Goal: Check status: Check status

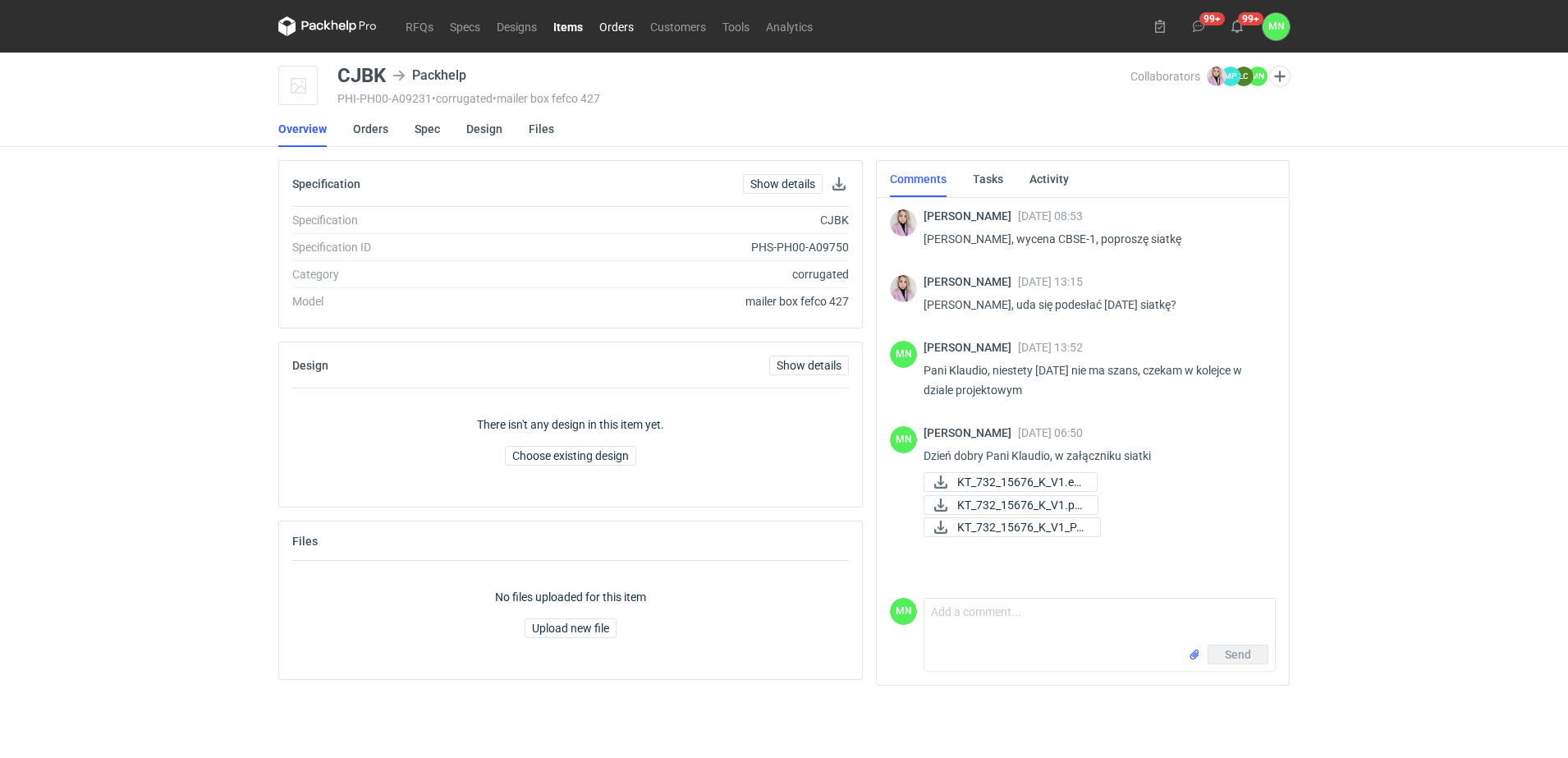
click at [633, 22] on link "Orders" at bounding box center [616, 26] width 51 height 20
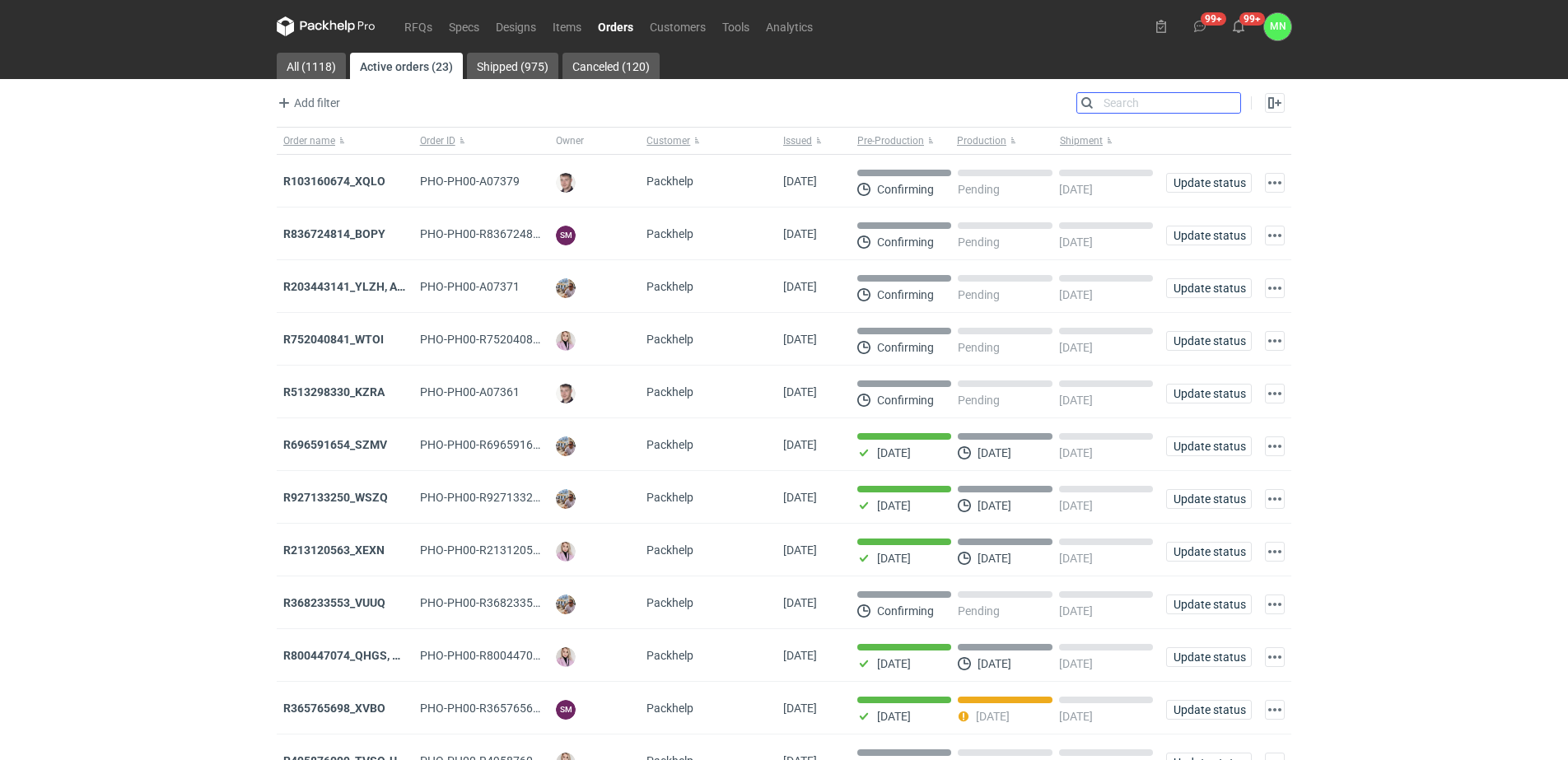
click at [1227, 98] on input "Search" at bounding box center [1158, 103] width 163 height 20
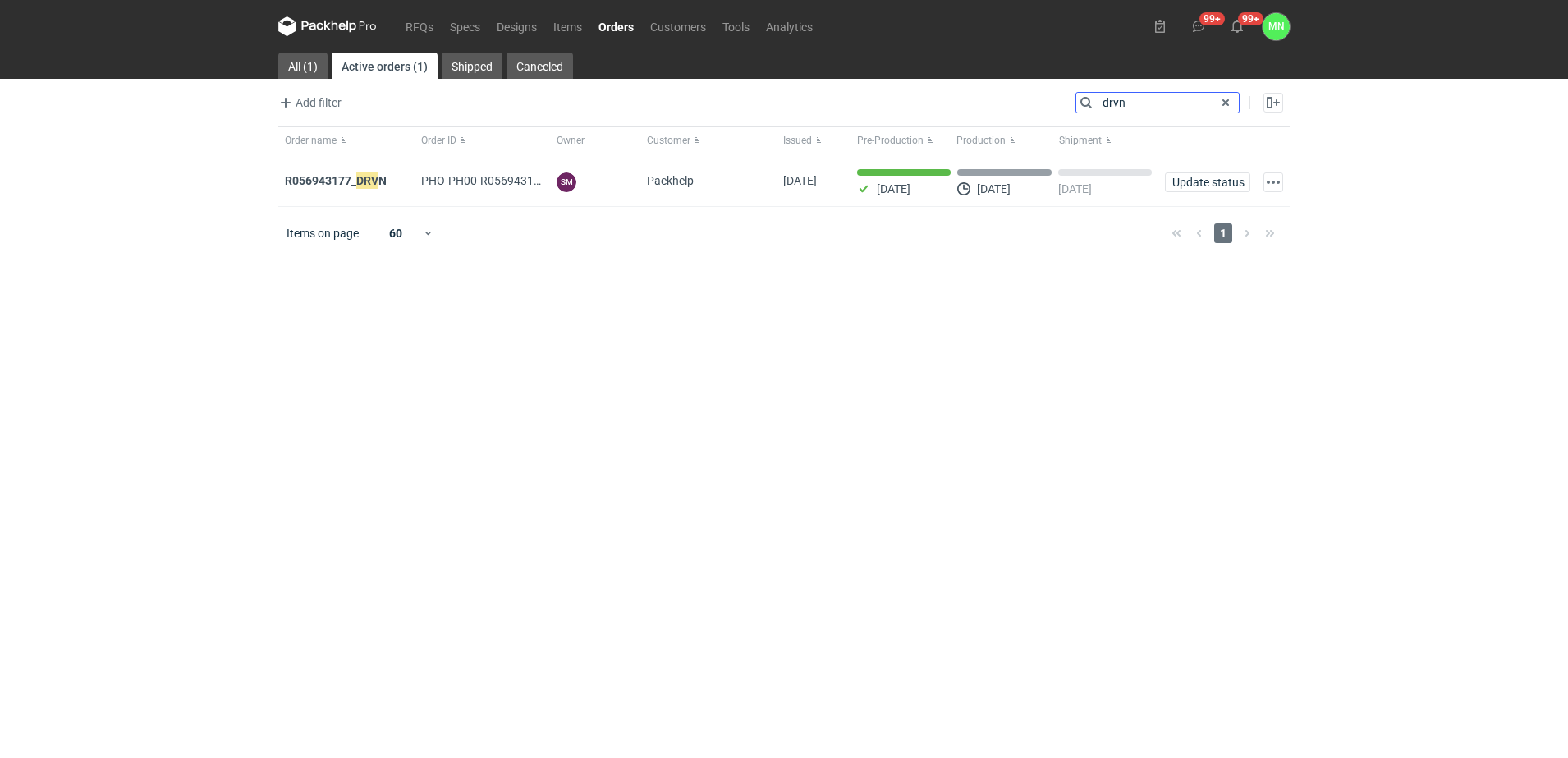
type input "drvn"
click at [353, 184] on strong "R056943177_ DRVN" at bounding box center [335, 181] width 102 height 18
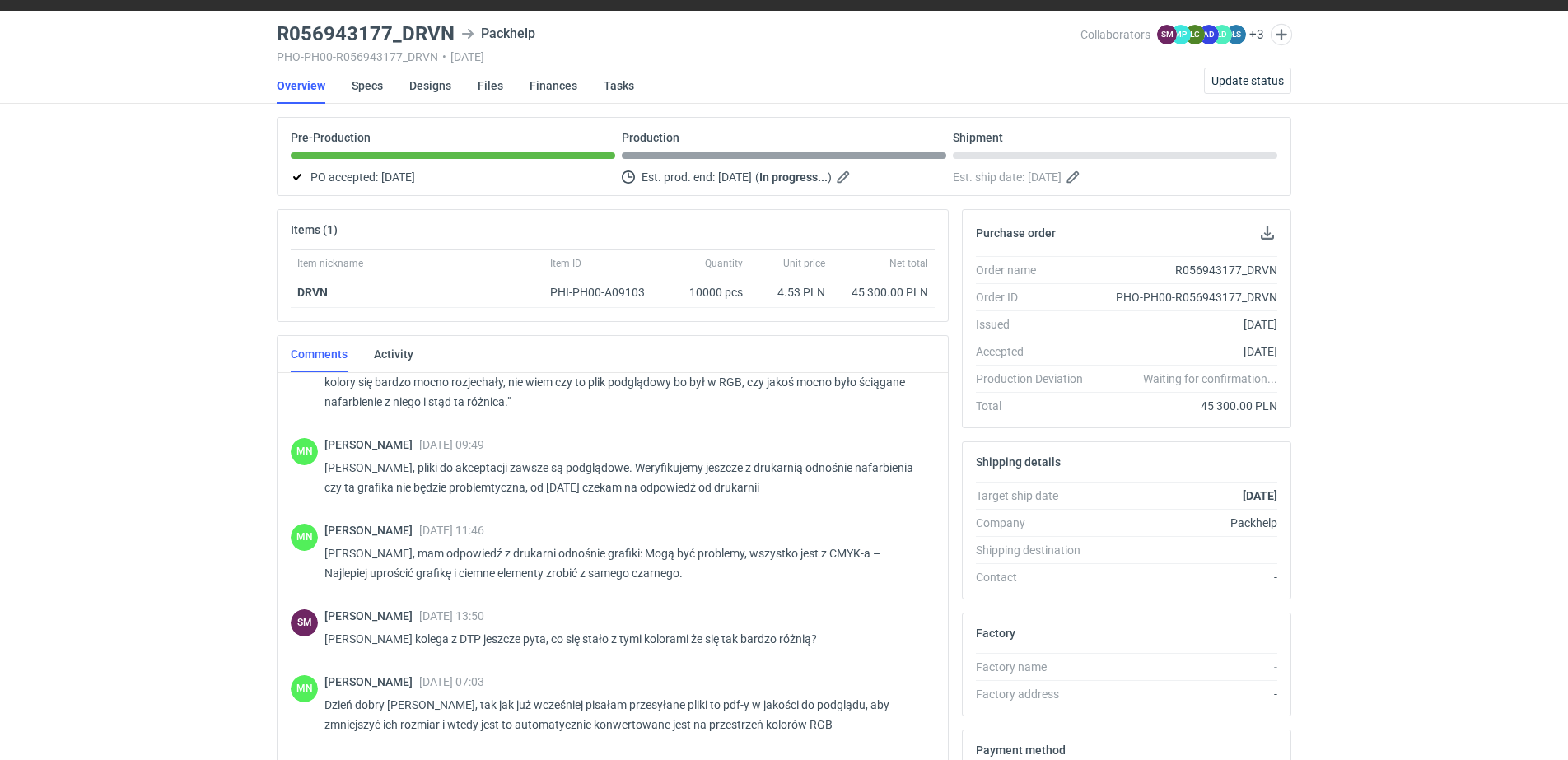
scroll to position [356, 0]
click at [121, 173] on div "RFQs Specs Designs Items Orders Customers Tools Analytics 99+ 99+ MN Małgorzata…" at bounding box center [784, 338] width 1568 height 760
drag, startPoint x: 150, startPoint y: 456, endPoint x: 176, endPoint y: 390, distance: 70.9
click at [150, 456] on div "RFQs Specs Designs Items Orders Customers Tools Analytics 99+ 99+ MN Małgorzata…" at bounding box center [784, 338] width 1568 height 760
